Goal: Task Accomplishment & Management: Complete application form

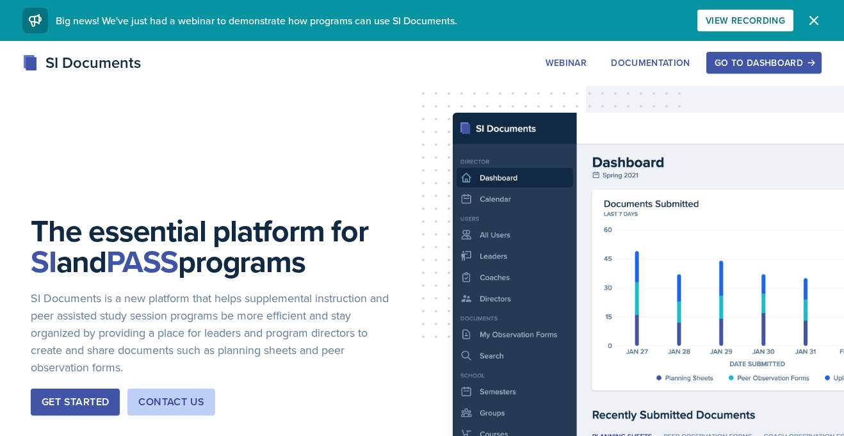
click at [739, 59] on div "Go to Dashboard" at bounding box center [764, 63] width 99 height 10
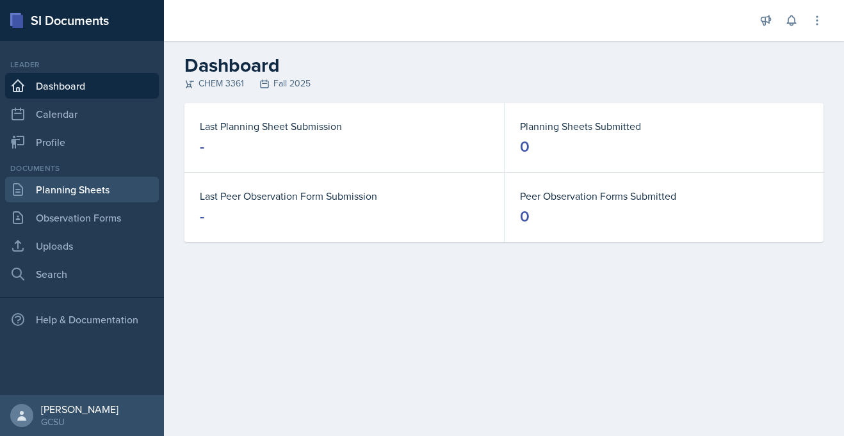
click at [35, 198] on link "Planning Sheets" at bounding box center [82, 190] width 154 height 26
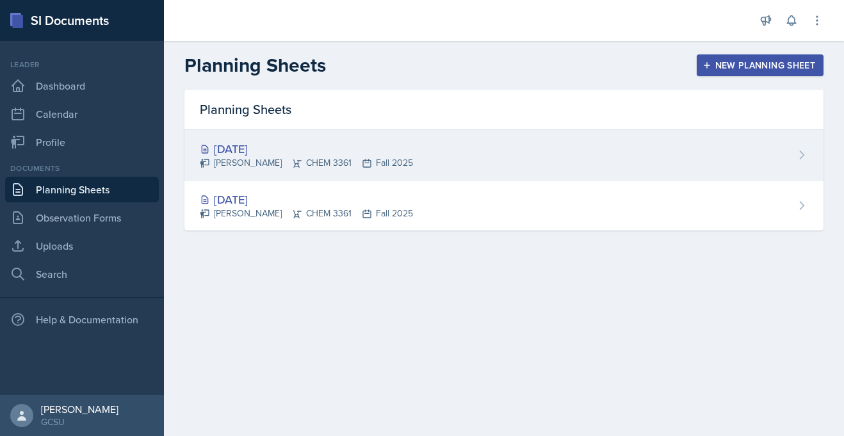
click at [331, 165] on div "[PERSON_NAME] CHEM 3361 Fall 2025" at bounding box center [306, 162] width 213 height 13
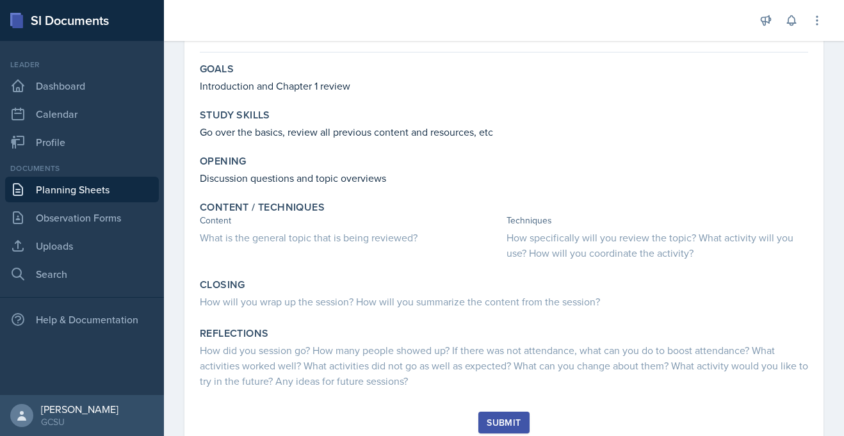
scroll to position [148, 0]
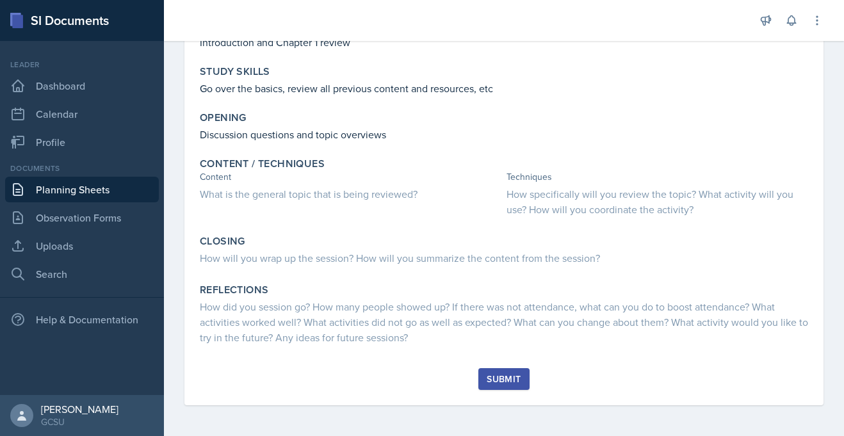
click at [81, 191] on link "Planning Sheets" at bounding box center [82, 190] width 154 height 26
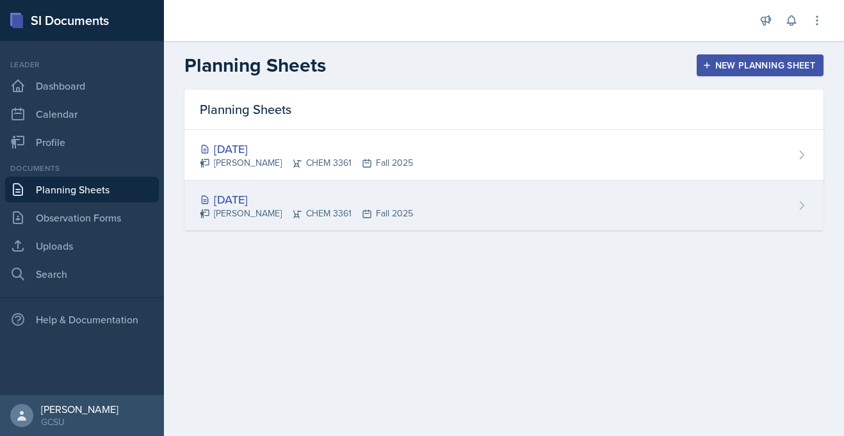
click at [225, 207] on div "[PERSON_NAME] CHEM 3361 Fall 2025" at bounding box center [306, 213] width 213 height 13
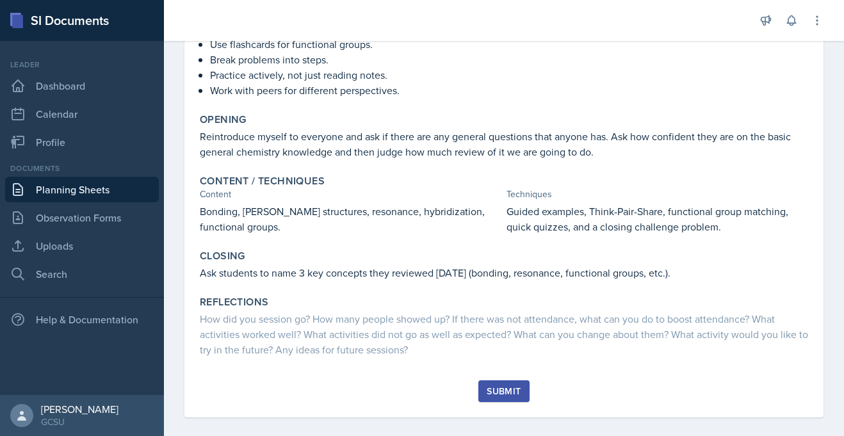
scroll to position [235, 0]
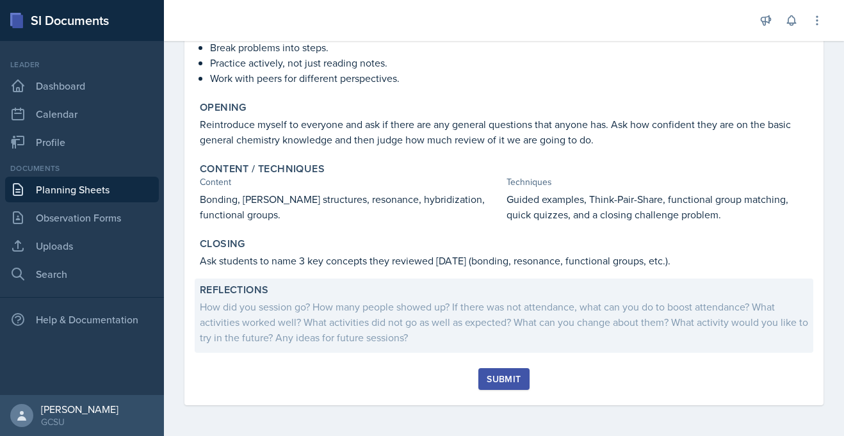
click at [391, 330] on div "How did you session go? How many people showed up? If there was not attendance,…" at bounding box center [504, 322] width 609 height 46
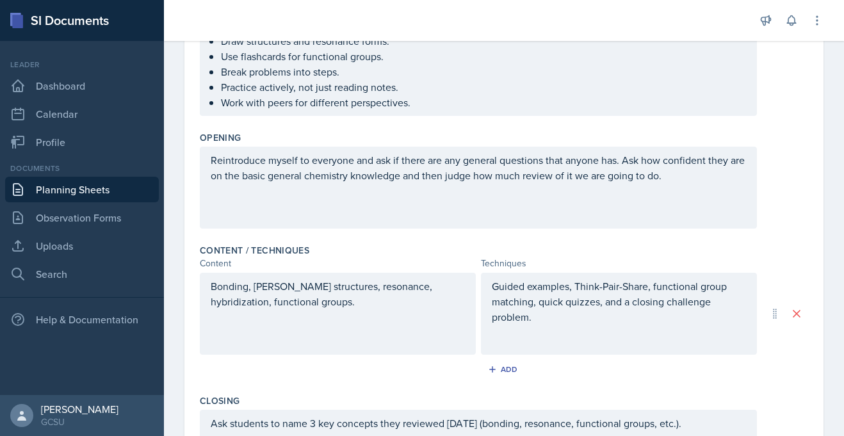
scroll to position [455, 0]
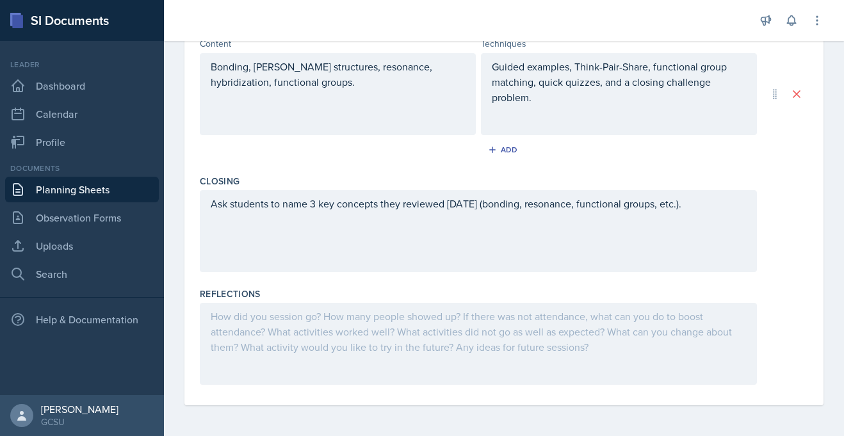
click at [255, 334] on div at bounding box center [478, 344] width 557 height 82
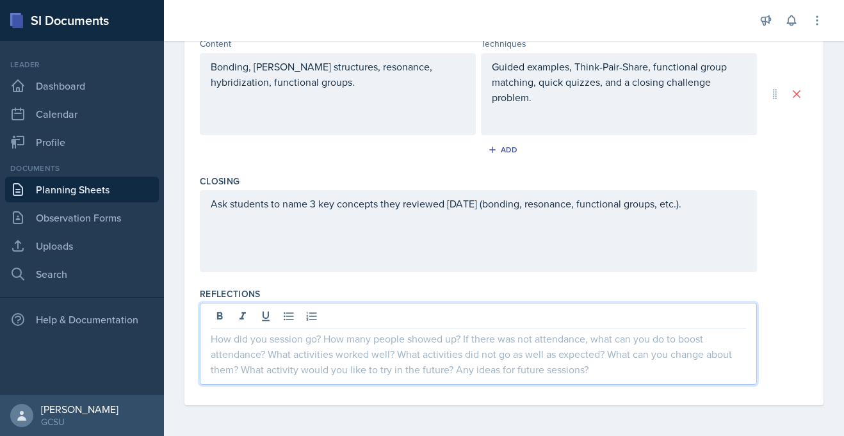
click at [247, 330] on div at bounding box center [478, 344] width 557 height 82
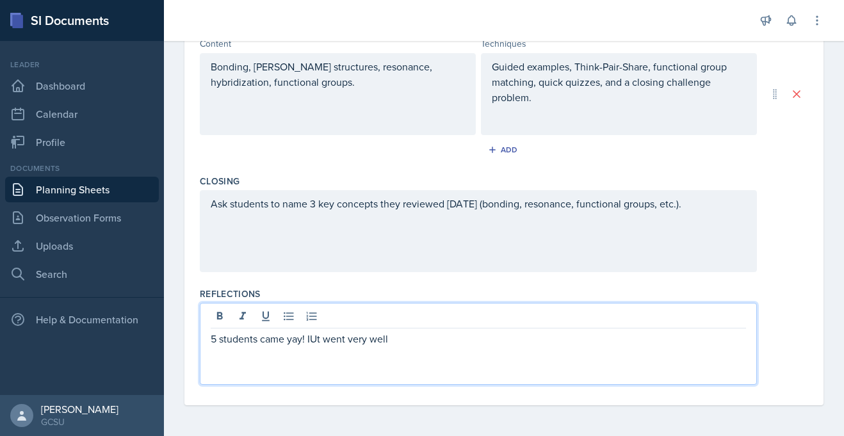
click at [318, 342] on p "5 students came yay! IUt went very well" at bounding box center [479, 338] width 536 height 15
click at [391, 343] on p "5 students came yay! It went very well" at bounding box center [479, 338] width 536 height 15
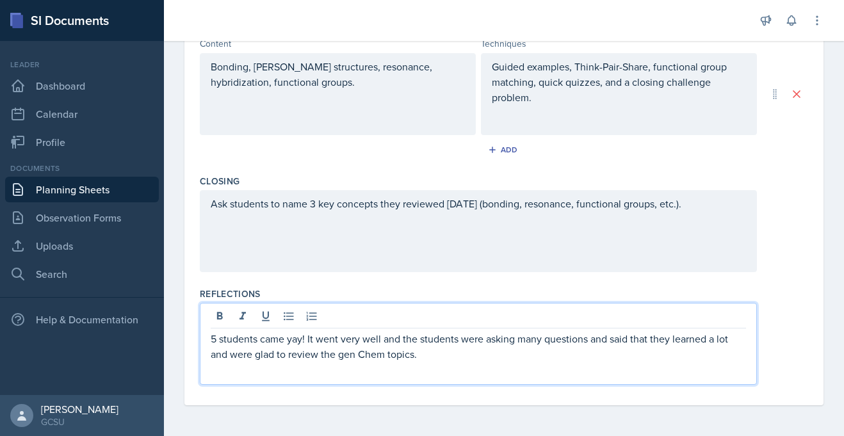
scroll to position [0, 0]
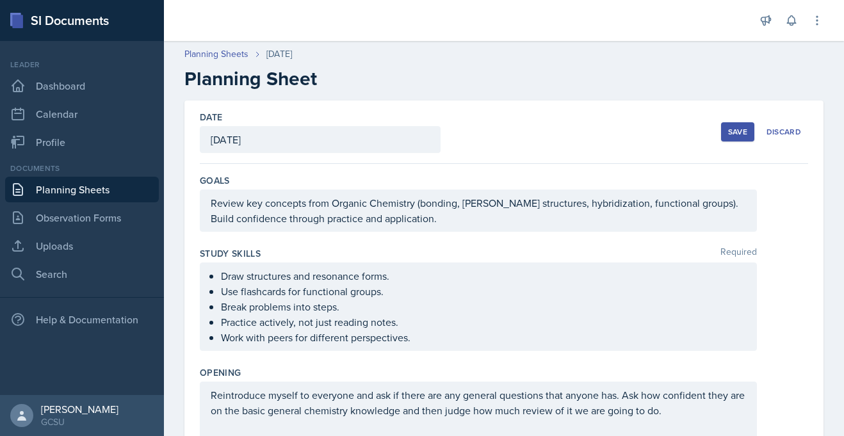
click at [732, 132] on div "Save" at bounding box center [738, 132] width 19 height 10
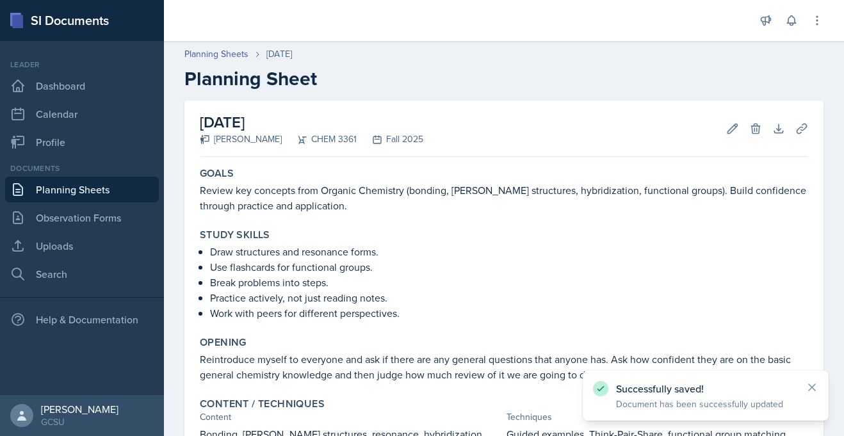
scroll to position [217, 0]
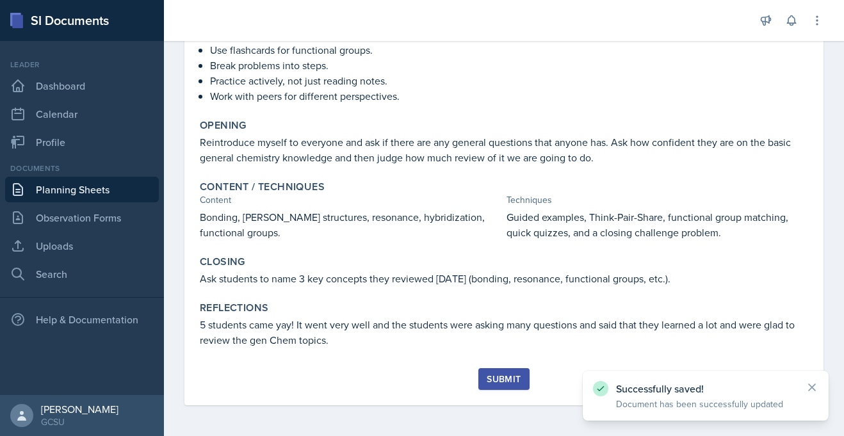
click at [502, 384] on div "Submit" at bounding box center [504, 379] width 34 height 10
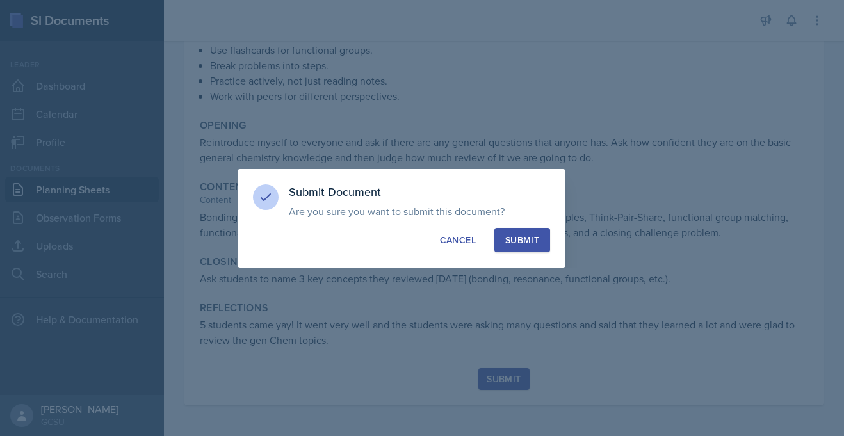
click at [513, 247] on button "Submit" at bounding box center [523, 240] width 56 height 24
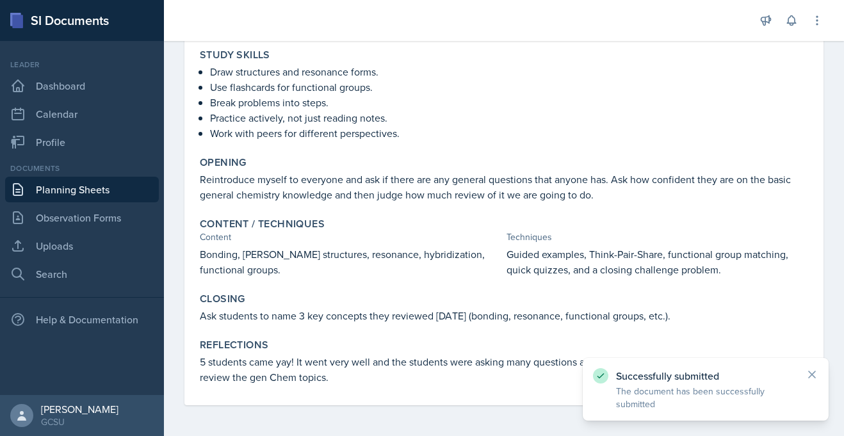
scroll to position [180, 0]
click at [72, 324] on div "Help & Documentation" at bounding box center [82, 320] width 154 height 26
